Goal: Share content: Share content

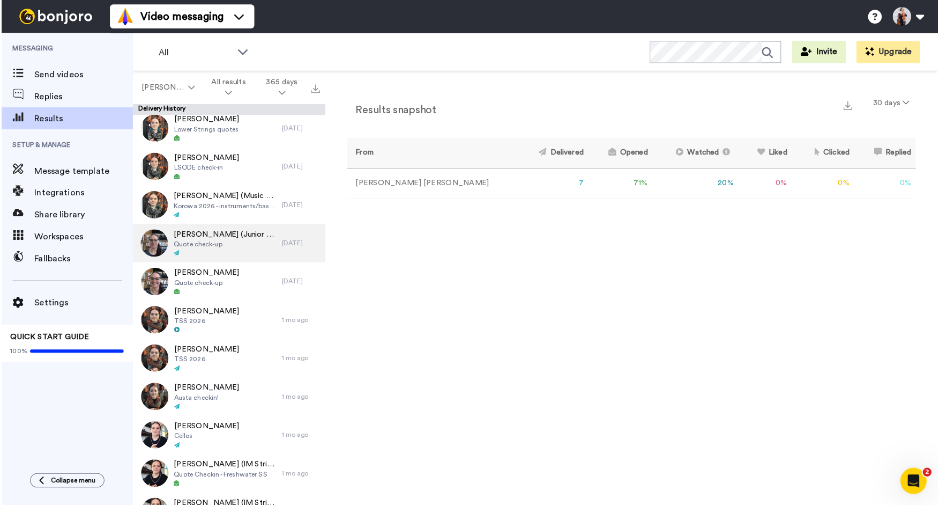
scroll to position [81, 0]
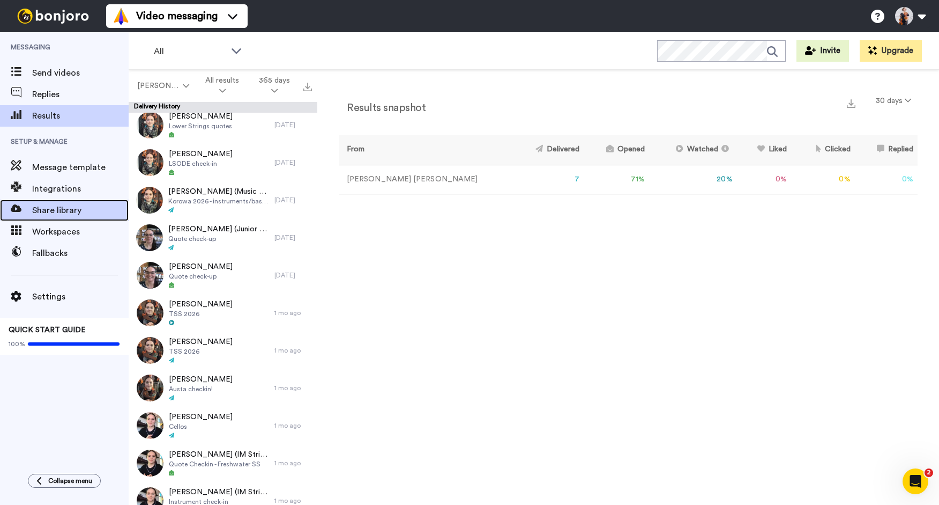
click at [41, 206] on span "Share library" at bounding box center [80, 210] width 97 height 13
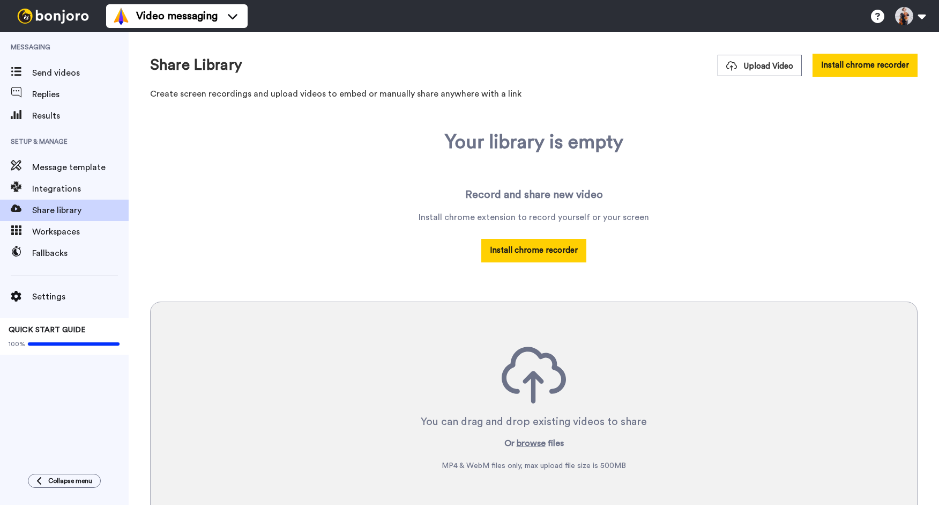
click at [43, 256] on span "Fallbacks" at bounding box center [80, 253] width 97 height 13
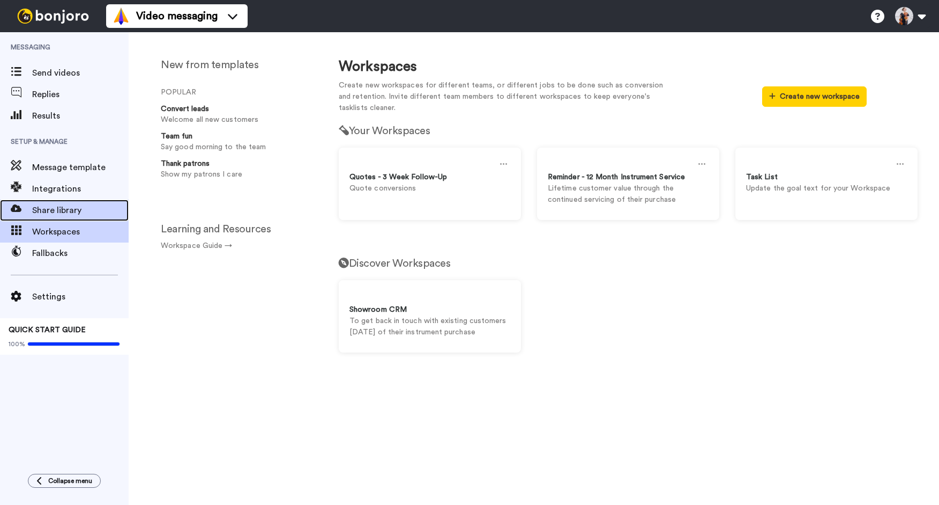
click at [52, 217] on div "Share library" at bounding box center [64, 209] width 129 height 21
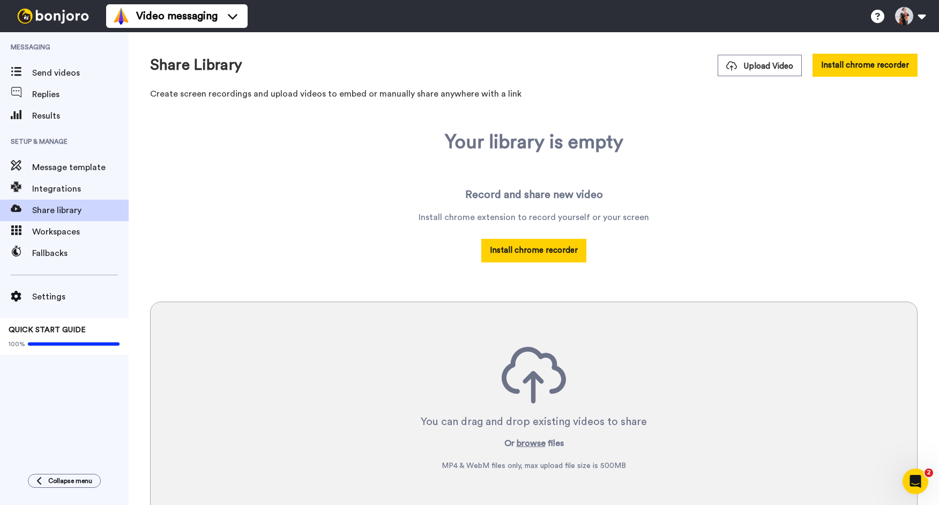
scroll to position [2, 0]
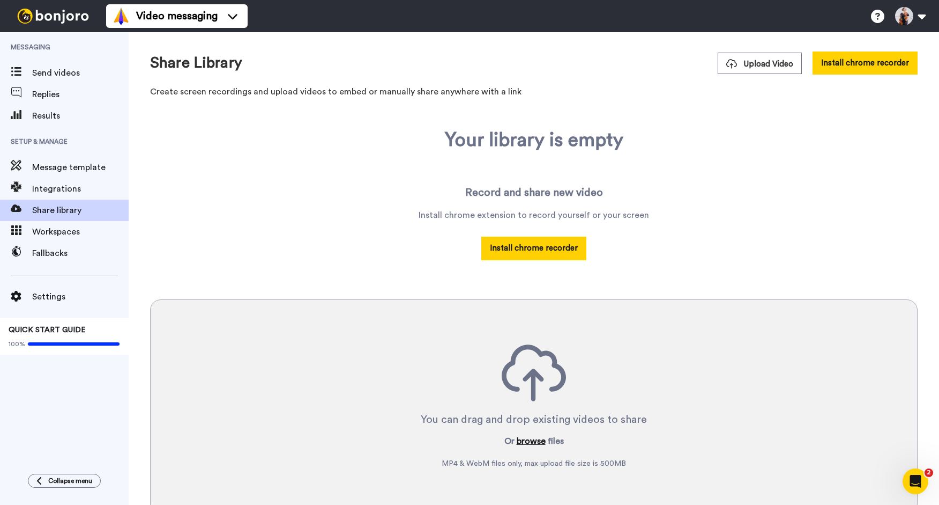
click at [525, 442] on button "browse" at bounding box center [531, 440] width 29 height 13
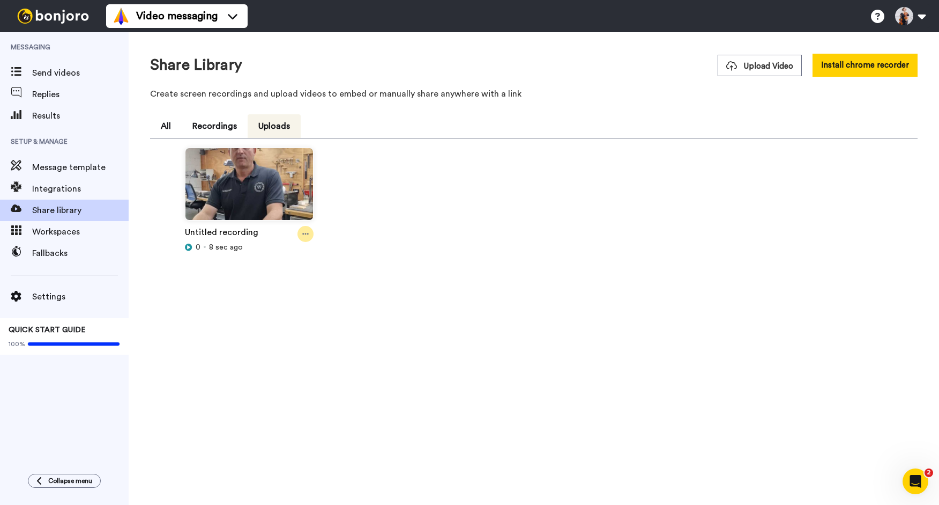
click at [303, 232] on icon at bounding box center [305, 234] width 6 height 8
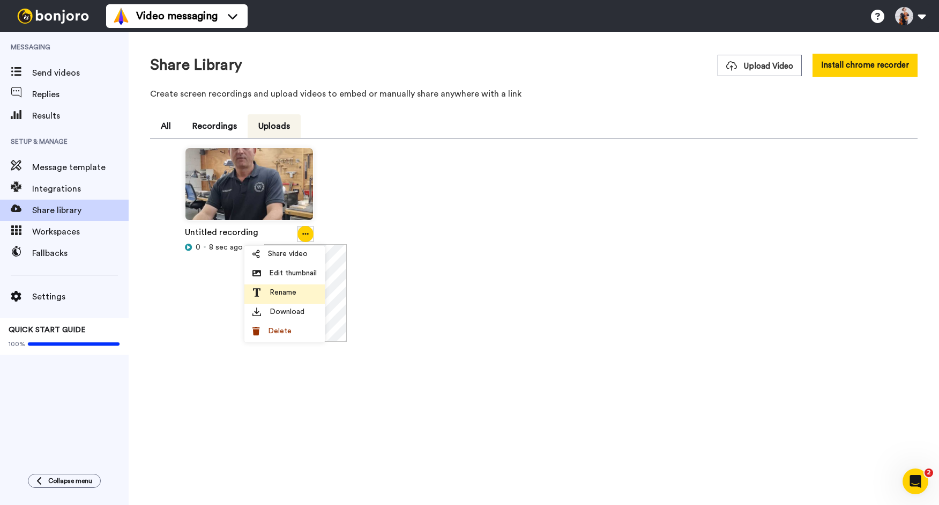
click at [286, 298] on li "Rename" at bounding box center [284, 293] width 80 height 19
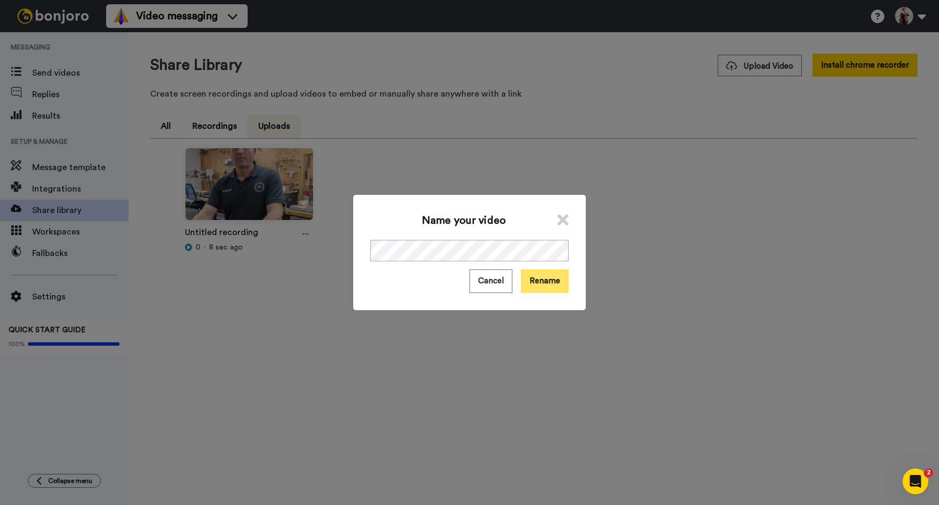
click at [560, 283] on button "Rename" at bounding box center [545, 280] width 48 height 23
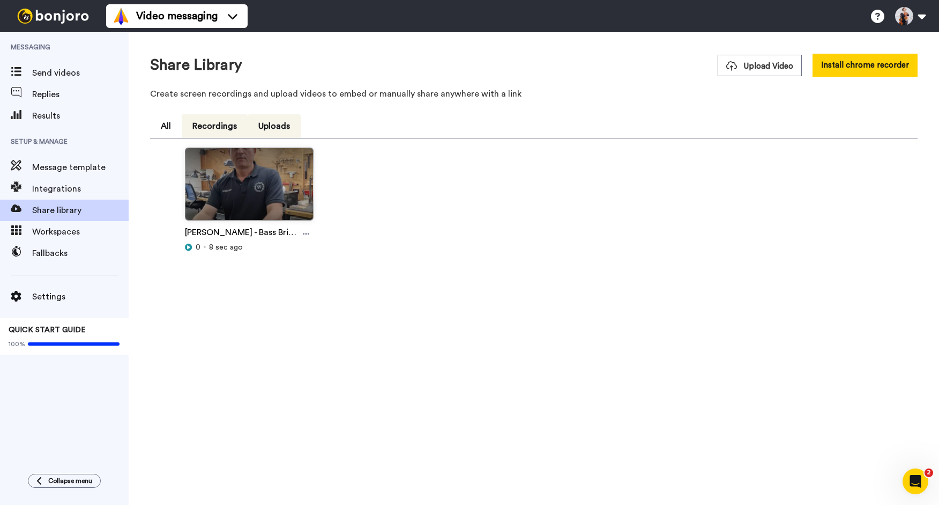
click at [206, 125] on button "Recordings" at bounding box center [215, 126] width 66 height 24
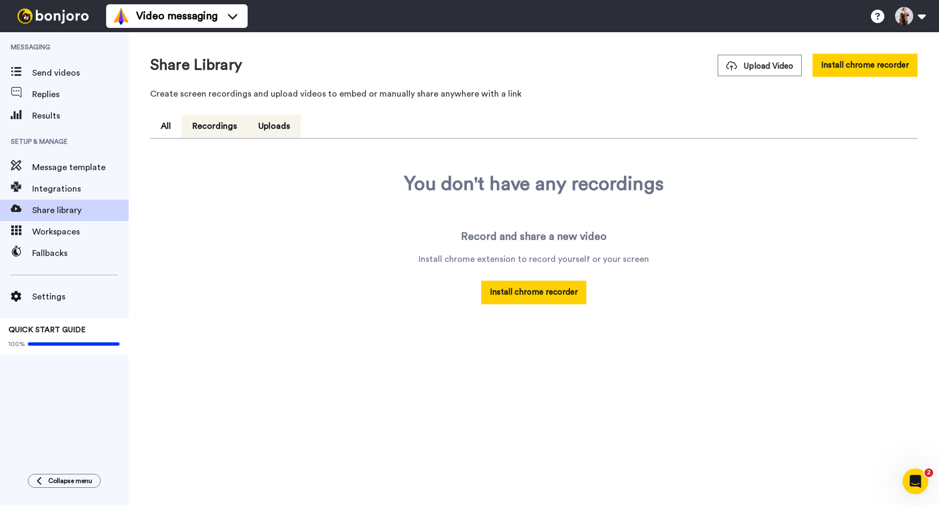
click at [257, 121] on button "Uploads" at bounding box center [274, 126] width 53 height 24
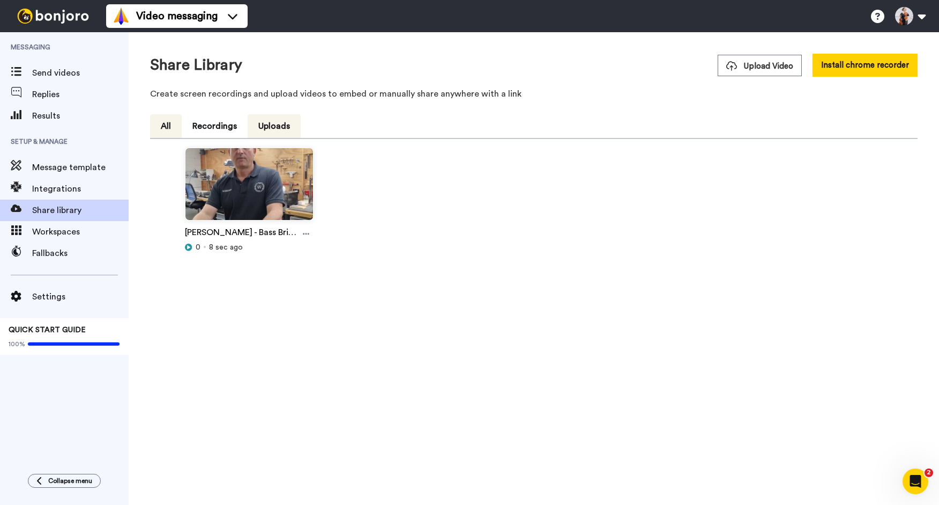
click at [159, 130] on button "All" at bounding box center [166, 126] width 32 height 24
click at [301, 230] on div at bounding box center [306, 234] width 15 height 16
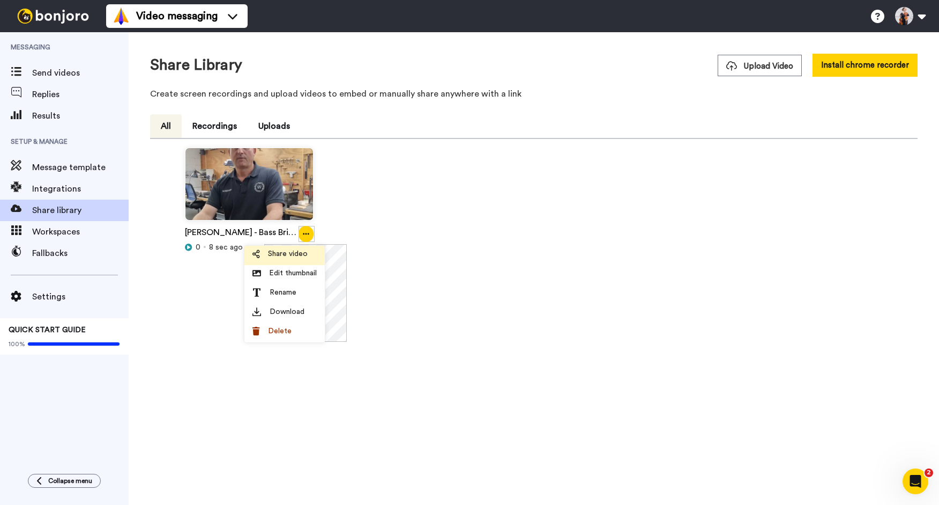
click at [288, 258] on span "Share video" at bounding box center [288, 253] width 40 height 11
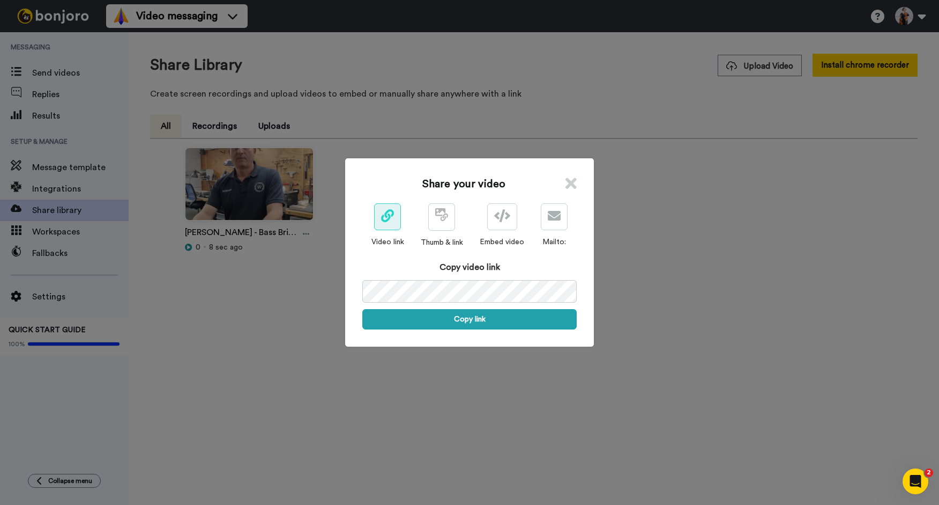
click at [568, 184] on icon at bounding box center [571, 183] width 11 height 16
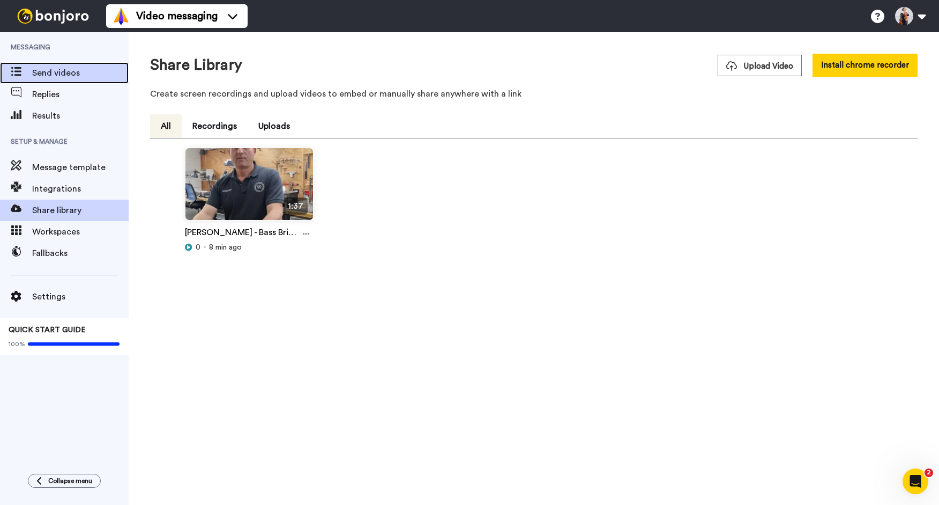
click at [89, 71] on span "Send videos" at bounding box center [80, 72] width 97 height 13
